Goal: Communication & Community: Ask a question

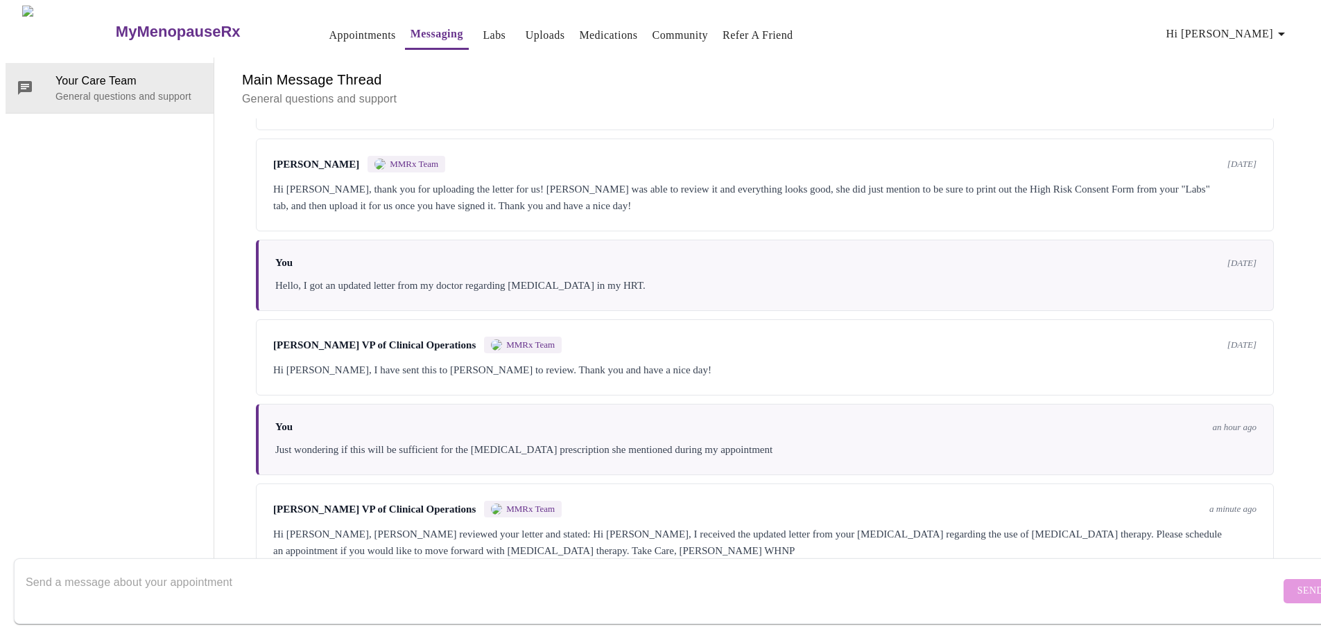
scroll to position [281, 0]
click at [646, 571] on textarea "Send a message about your appointment" at bounding box center [653, 591] width 1254 height 44
type textarea "I"
type textarea "I already spoke with my doctor about it. She said that she would need an update…"
click at [1297, 583] on span "Send" at bounding box center [1310, 591] width 26 height 17
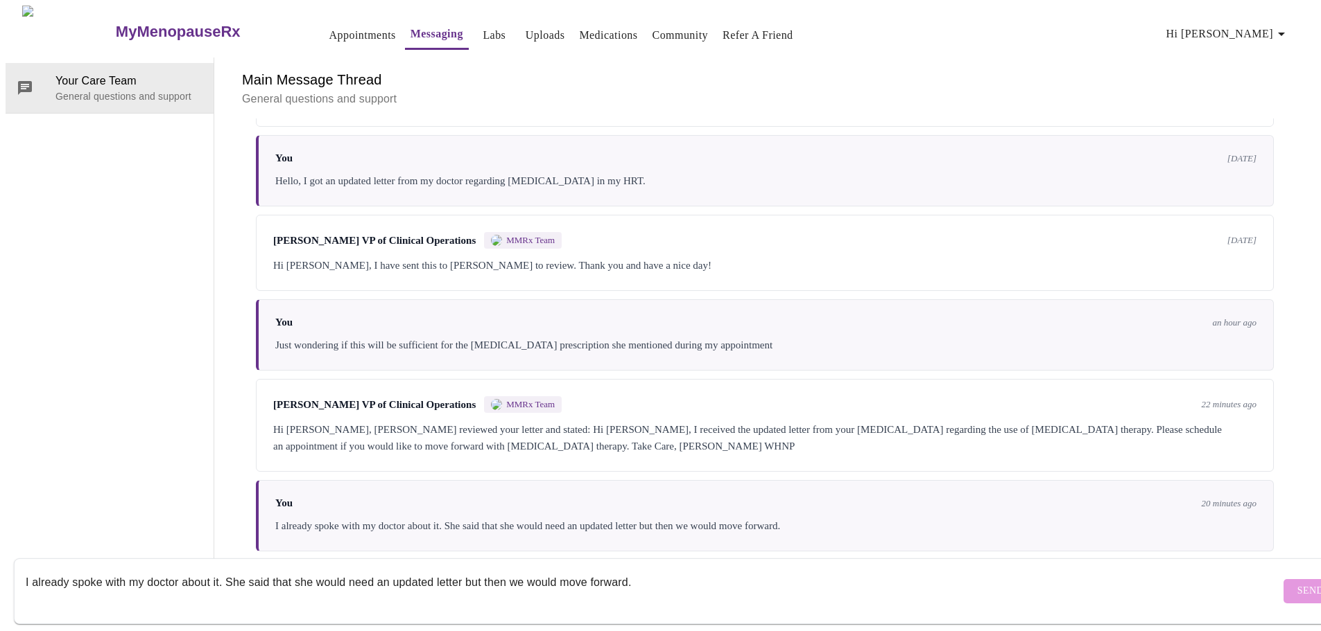
scroll to position [452, 0]
